Goal: Task Accomplishment & Management: Use online tool/utility

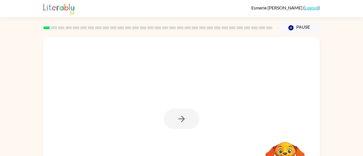
scroll to position [40, 0]
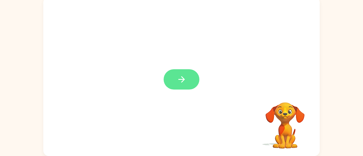
click at [173, 87] on button "button" at bounding box center [181, 79] width 36 height 20
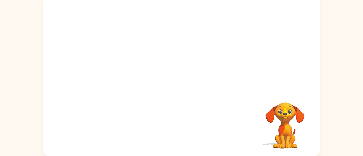
click at [173, 87] on div at bounding box center [181, 76] width 276 height 159
click at [252, 120] on div at bounding box center [181, 128] width 265 height 46
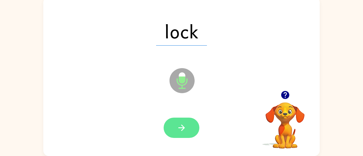
click at [166, 126] on button "button" at bounding box center [181, 128] width 36 height 20
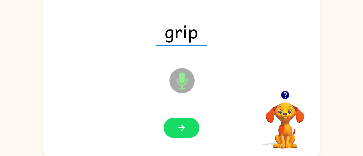
click at [166, 126] on button "button" at bounding box center [181, 128] width 36 height 20
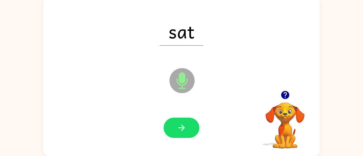
click at [166, 126] on button "button" at bounding box center [181, 128] width 36 height 20
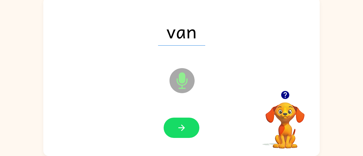
click at [166, 126] on button "button" at bounding box center [181, 128] width 36 height 20
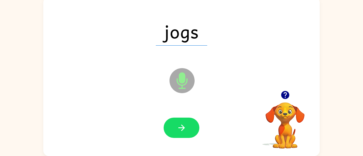
click at [166, 126] on button "button" at bounding box center [181, 128] width 36 height 20
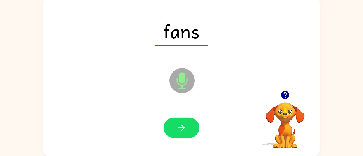
click at [166, 126] on button "button" at bounding box center [181, 128] width 36 height 20
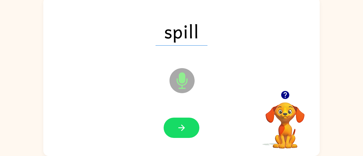
click at [166, 126] on button "button" at bounding box center [181, 128] width 36 height 20
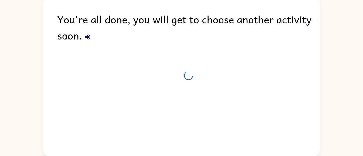
scroll to position [30, 0]
